Goal: Check status: Check status

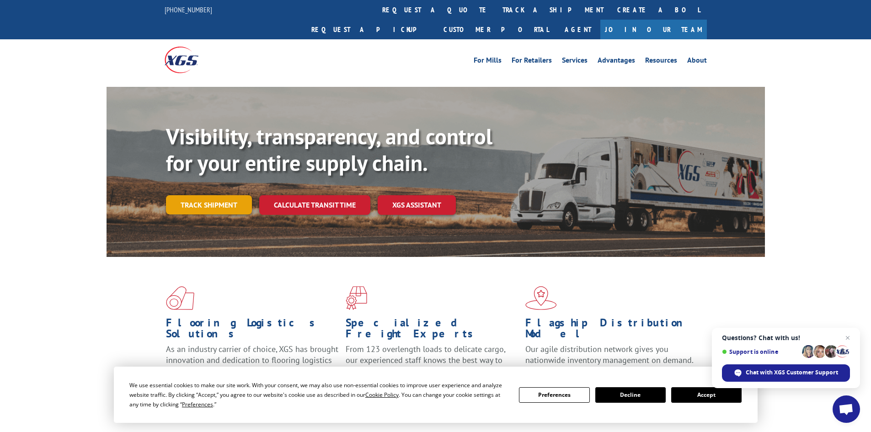
click at [213, 195] on link "Track shipment" at bounding box center [209, 204] width 86 height 19
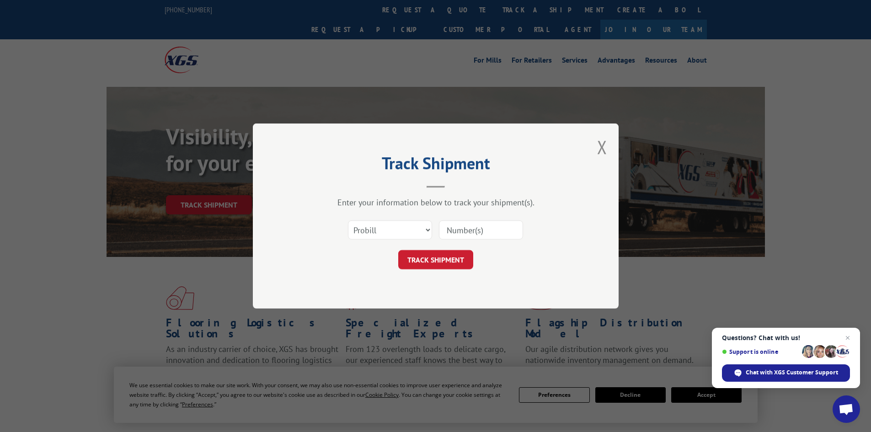
click at [361, 218] on div "Select category... Probill BOL PO" at bounding box center [436, 230] width 274 height 30
click at [360, 231] on select "Select category... Probill BOL PO" at bounding box center [390, 229] width 84 height 19
select select "po"
click at [348, 220] on select "Select category... Probill BOL PO" at bounding box center [390, 229] width 84 height 19
click at [447, 228] on input at bounding box center [481, 229] width 84 height 19
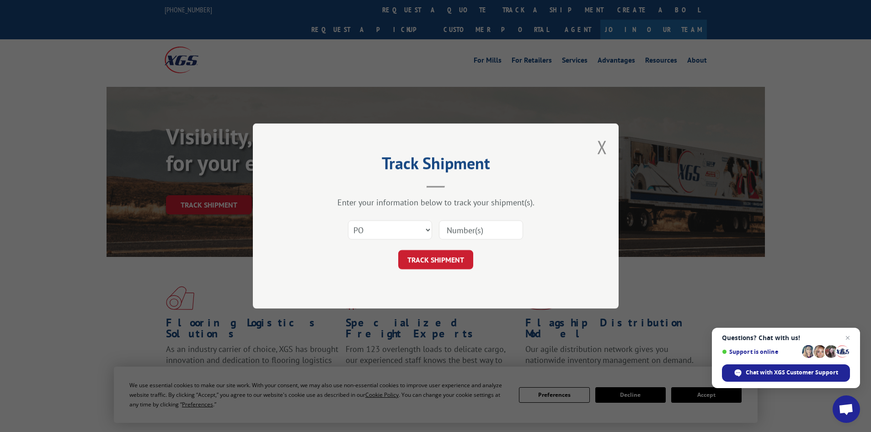
paste input "31548877"
type input "31548877"
click at [442, 256] on button "TRACK SHIPMENT" at bounding box center [435, 259] width 75 height 19
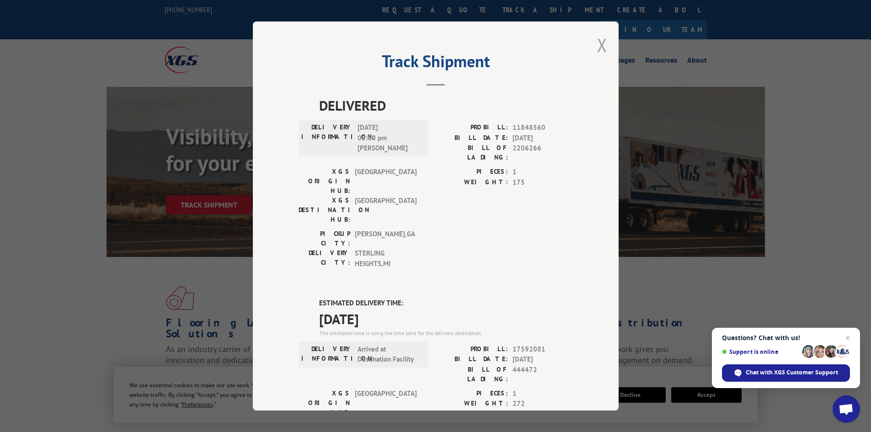
click at [598, 48] on button "Close modal" at bounding box center [602, 45] width 10 height 24
